Goal: Information Seeking & Learning: Learn about a topic

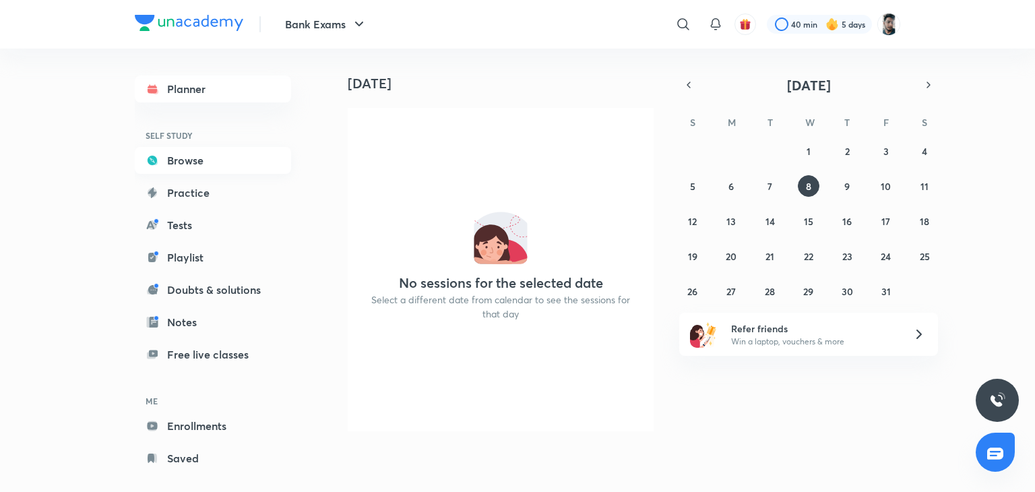
click at [195, 160] on link "Browse" at bounding box center [213, 160] width 156 height 27
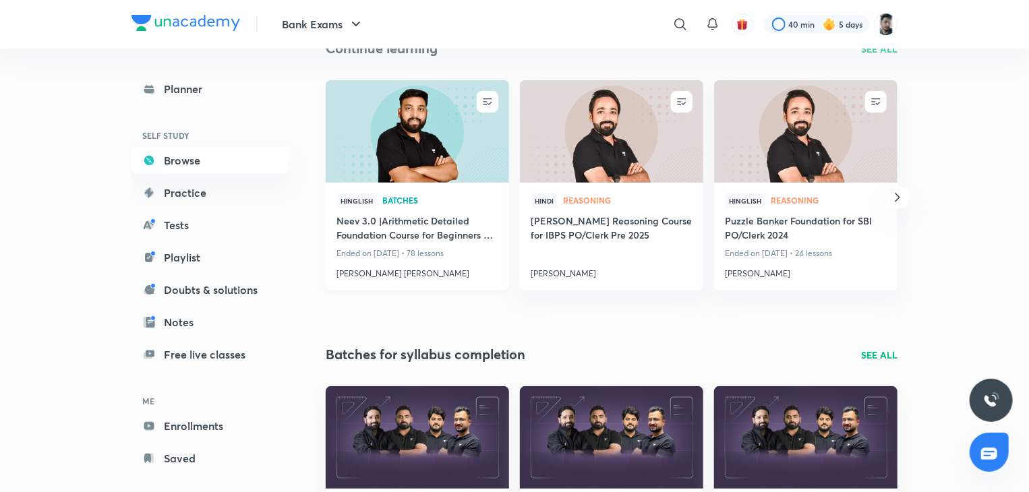
scroll to position [164, 0]
click at [574, 226] on h4 "[PERSON_NAME] Reasoning Course for IBPS PO/Clerk Pre 2025" at bounding box center [611, 228] width 162 height 31
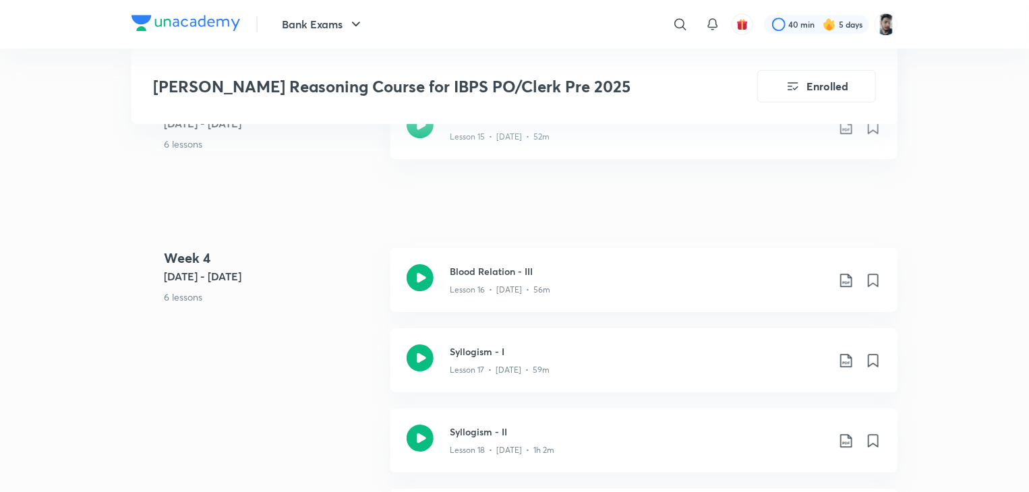
scroll to position [2119, 0]
click at [430, 346] on icon at bounding box center [419, 359] width 27 height 27
click at [413, 266] on icon at bounding box center [419, 279] width 27 height 27
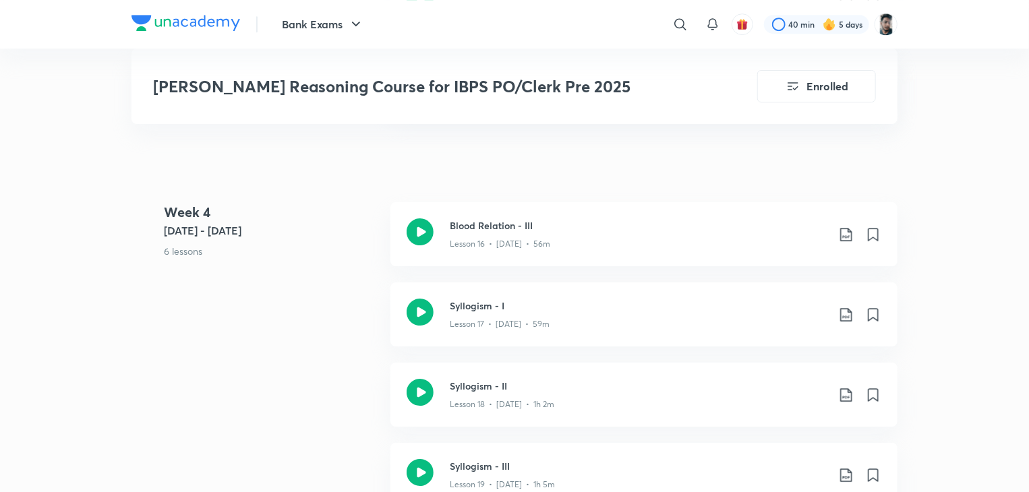
scroll to position [2187, 0]
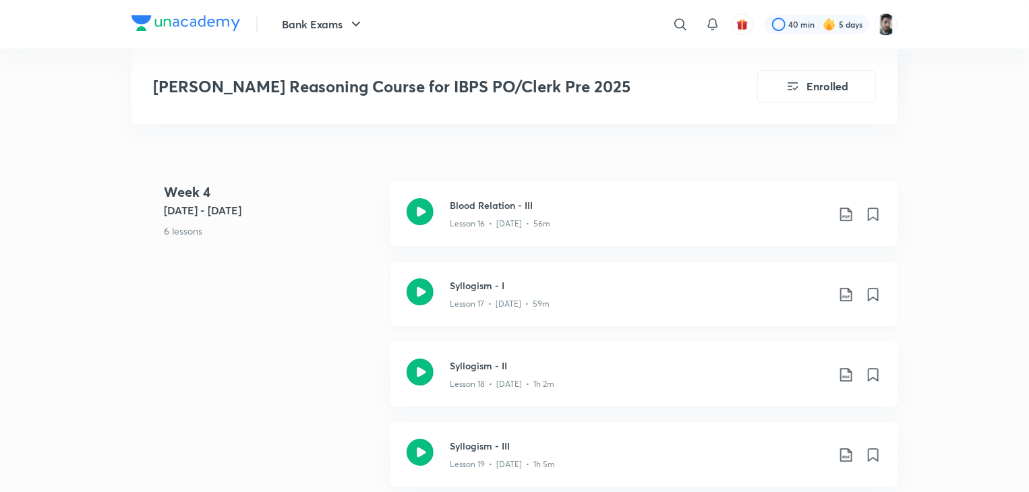
click at [418, 278] on icon at bounding box center [419, 291] width 27 height 27
